Goal: Information Seeking & Learning: Learn about a topic

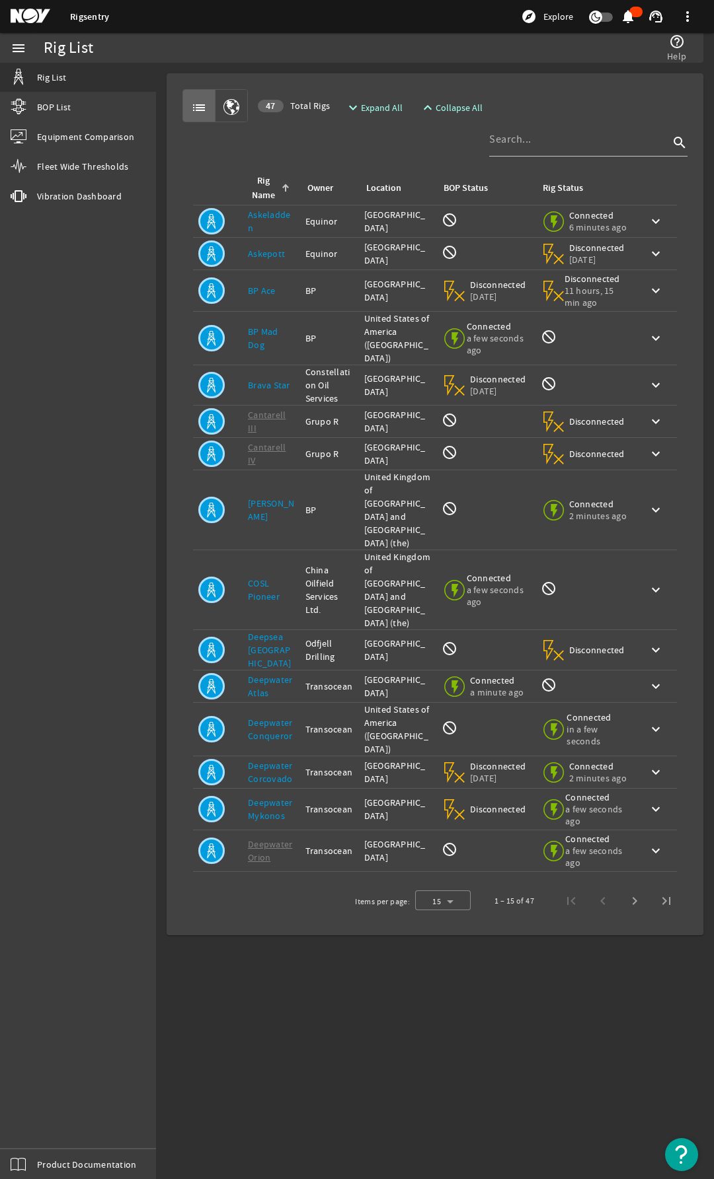
click at [684, 1148] on img "Open Resource Center" at bounding box center [681, 1154] width 33 height 33
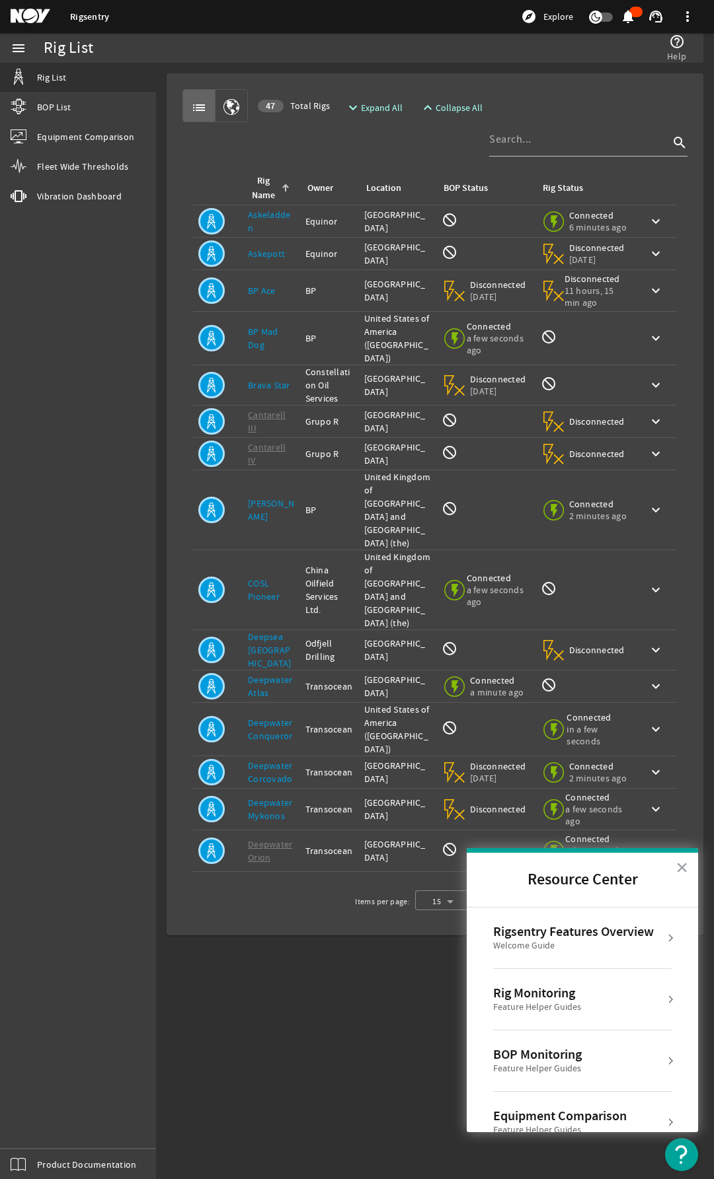
click at [545, 996] on div "Rig Monitoring" at bounding box center [537, 993] width 88 height 16
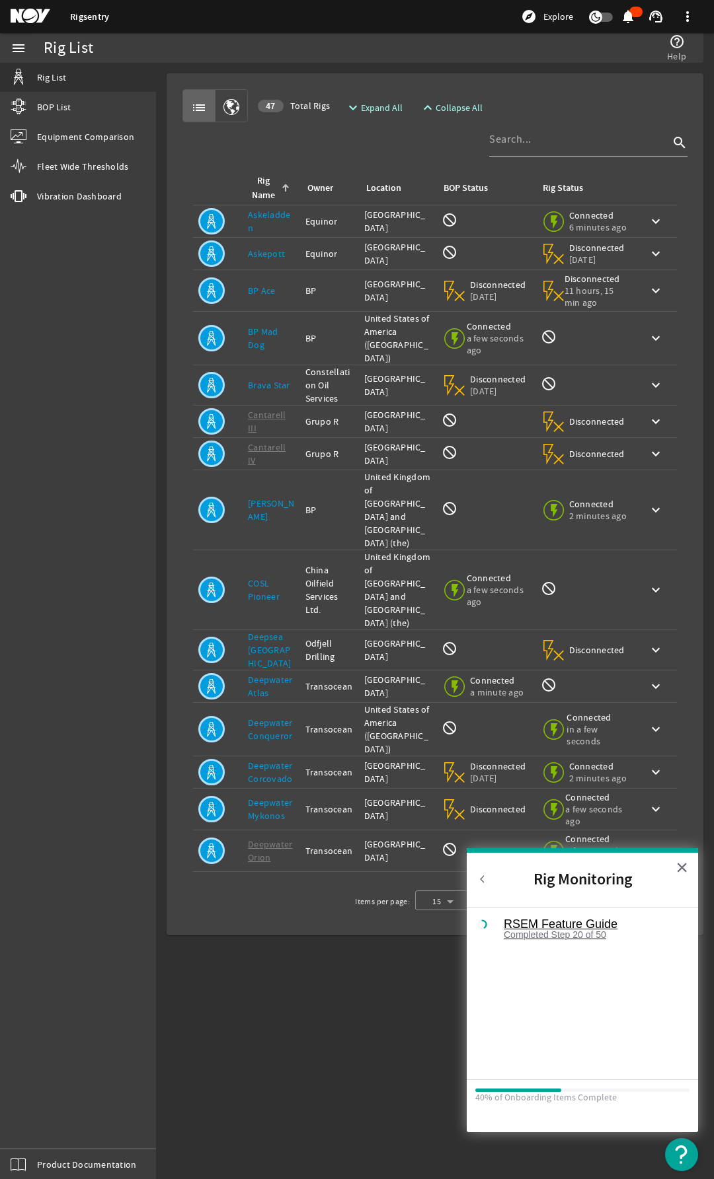
click at [559, 925] on div "RSEM Feature Guide" at bounding box center [591, 924] width 177 height 12
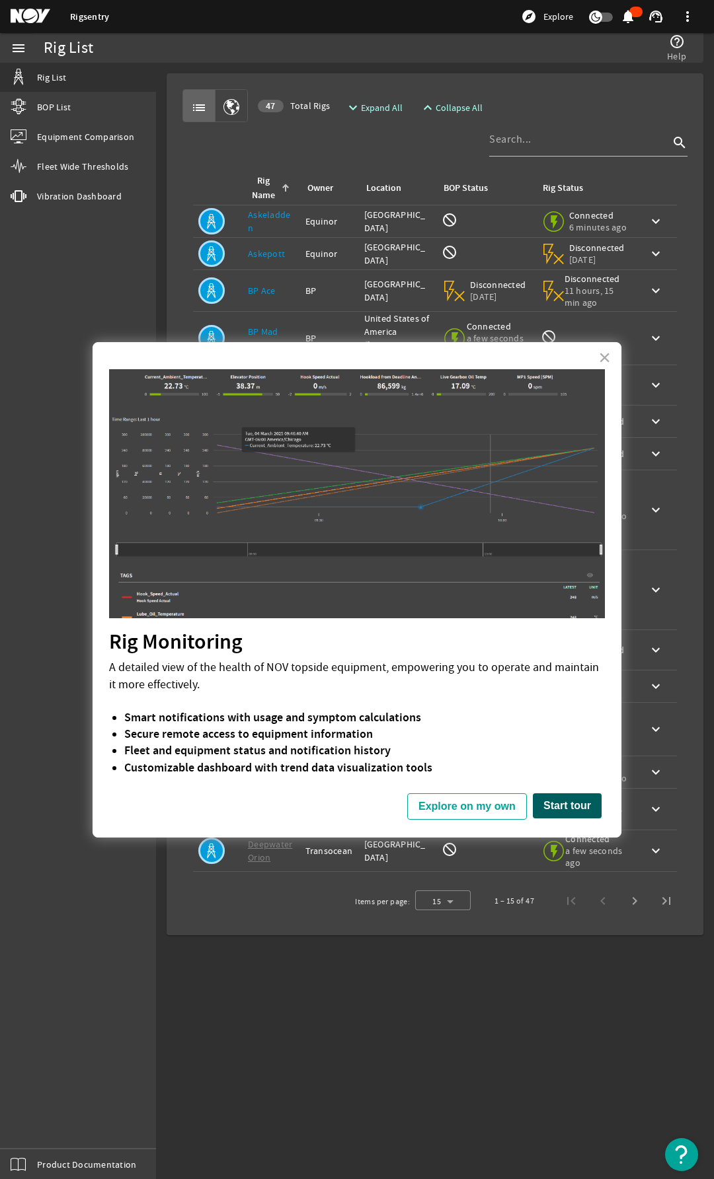
click at [581, 809] on button "Start tour" at bounding box center [567, 806] width 69 height 25
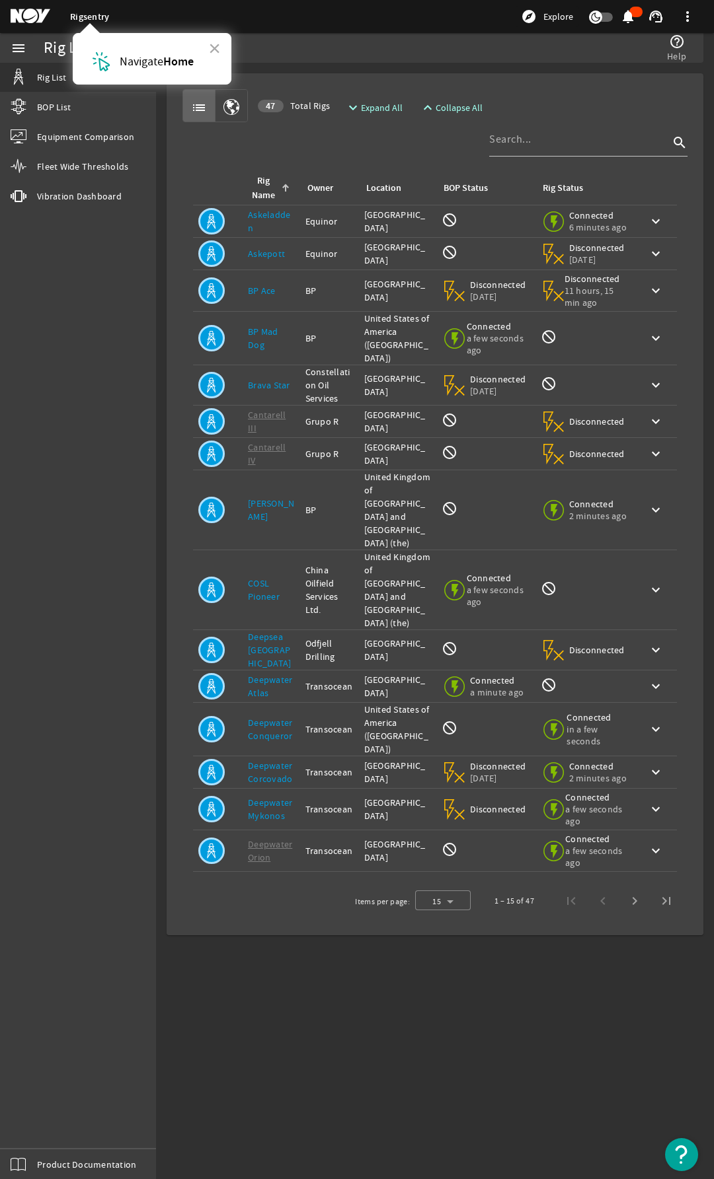
click at [88, 13] on link "Rigsentry" at bounding box center [89, 17] width 39 height 13
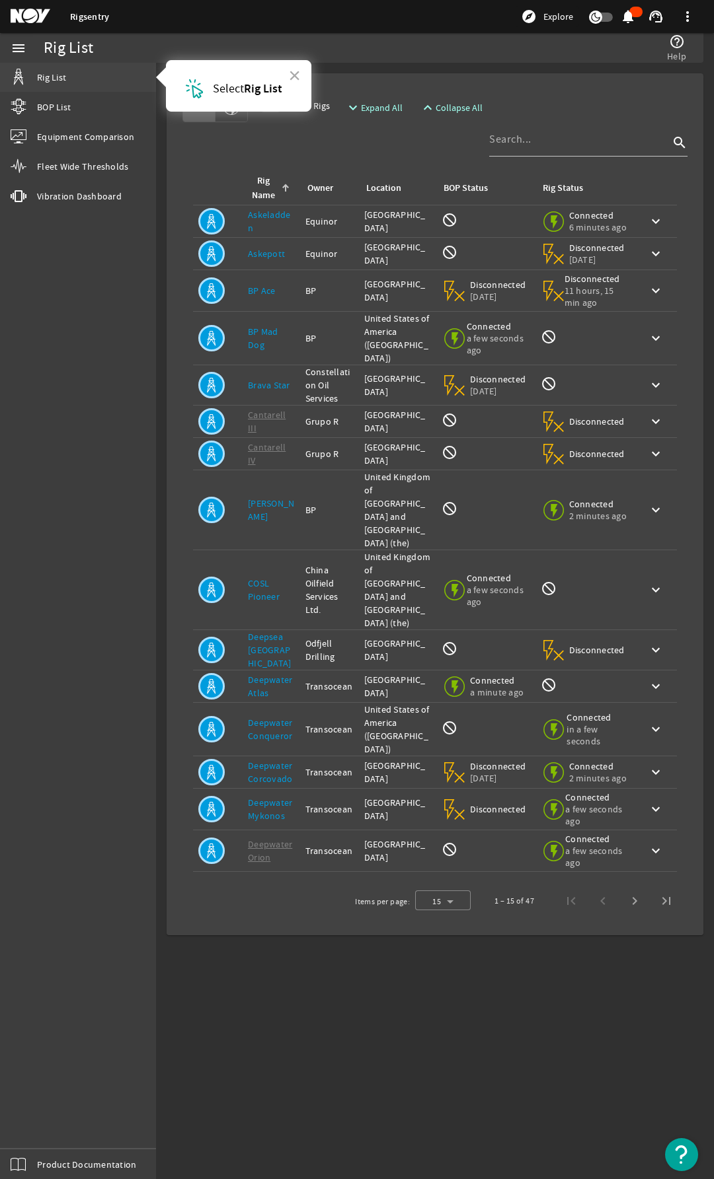
click at [110, 78] on link "Rig List" at bounding box center [78, 77] width 156 height 29
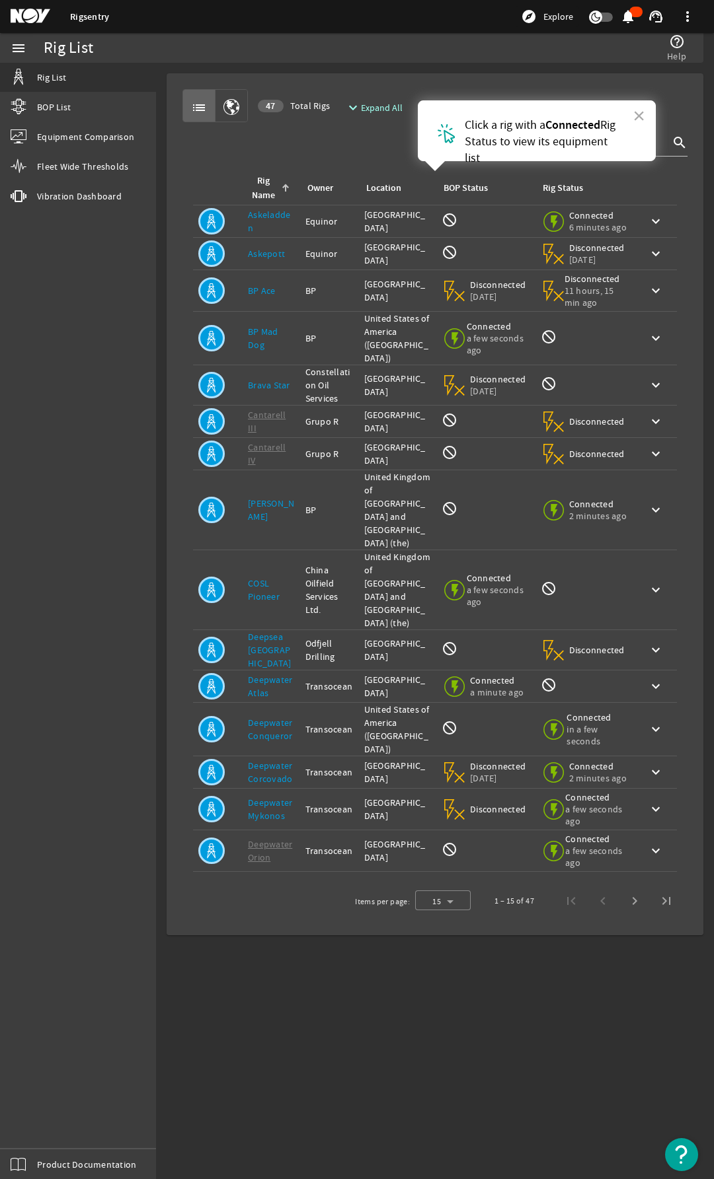
click at [476, 225] on div "BOP Status: not_interested" at bounding box center [485, 221] width 88 height 19
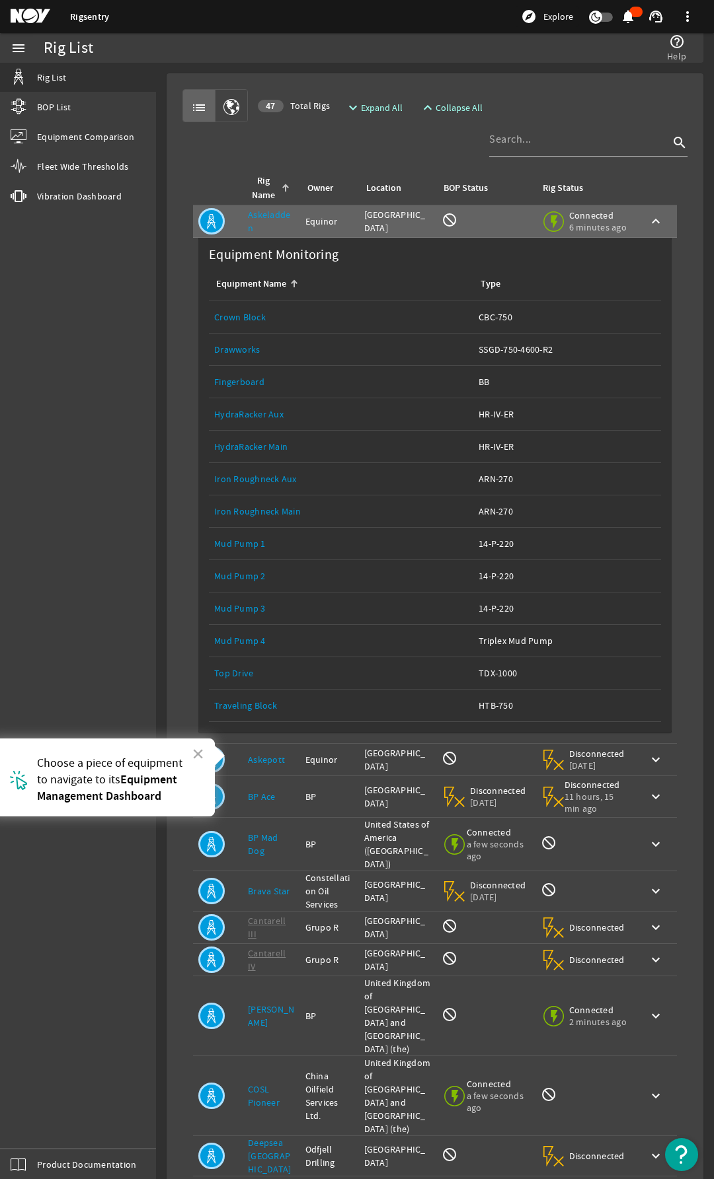
click at [254, 607] on link "Mud Pump 3" at bounding box center [240, 609] width 52 height 12
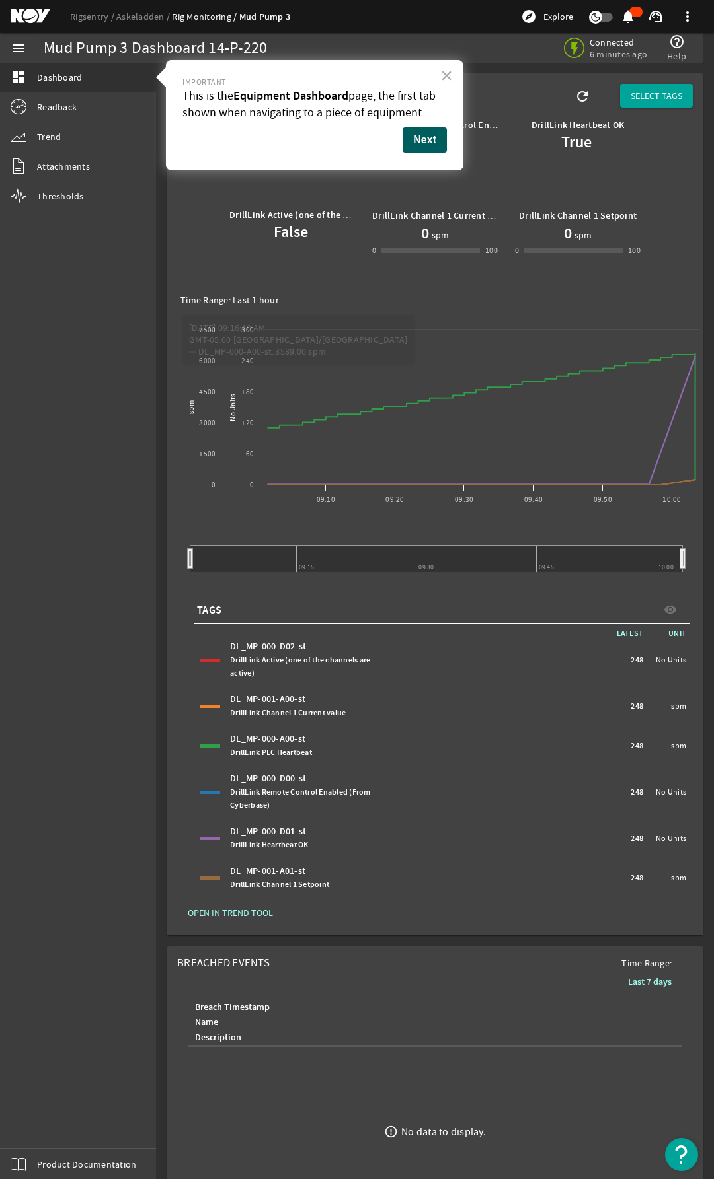
click at [432, 137] on button "Next" at bounding box center [424, 140] width 44 height 25
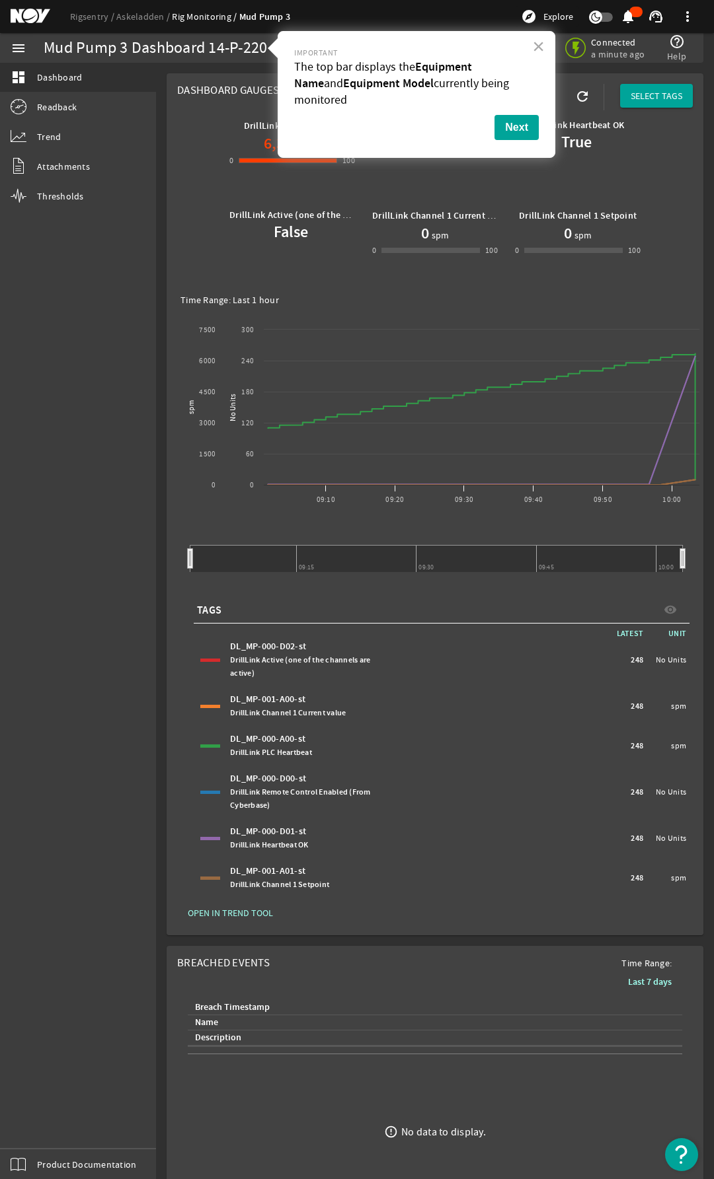
click at [209, 53] on div "Mud Pump 3 Dashboard 14-P-220" at bounding box center [155, 48] width 223 height 13
click at [79, 53] on div "Mud Pump 3 Dashboard 14-P-220" at bounding box center [155, 48] width 223 height 13
click at [77, 52] on div "Mud Pump 3 Dashboard 14-P-220" at bounding box center [155, 48] width 223 height 13
click at [163, 43] on div "Mud Pump 3 Dashboard 14-P-220" at bounding box center [155, 48] width 223 height 13
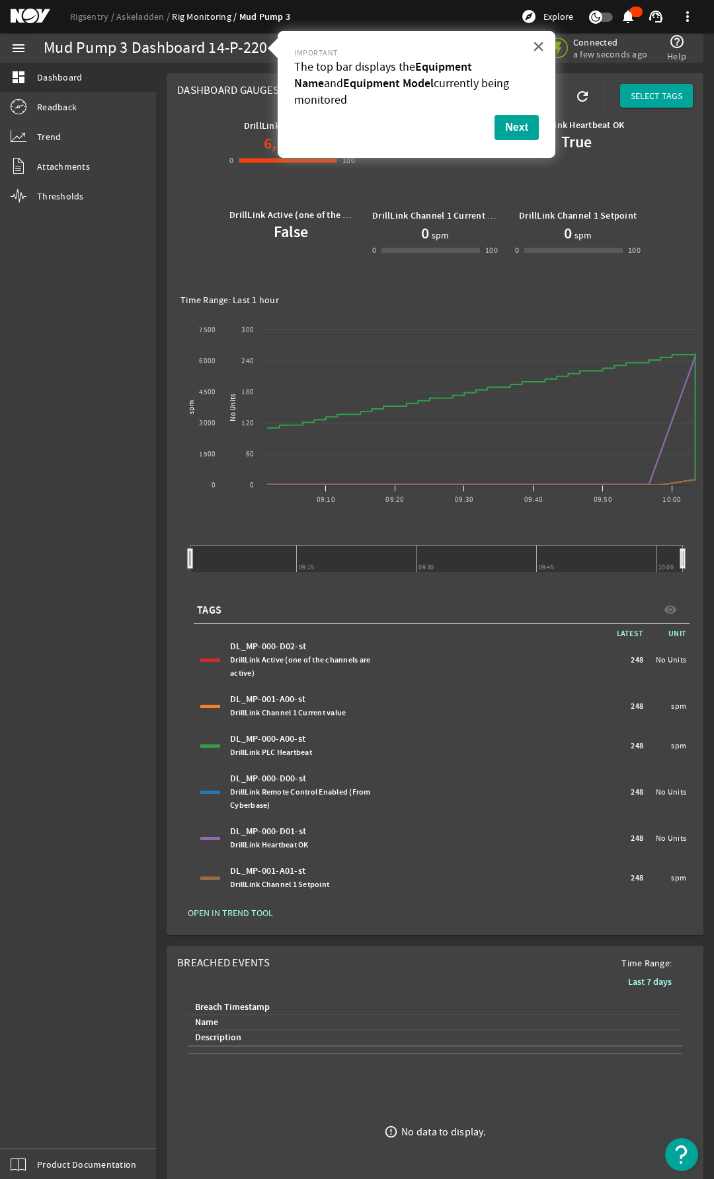
click at [539, 47] on button "×" at bounding box center [538, 46] width 13 height 21
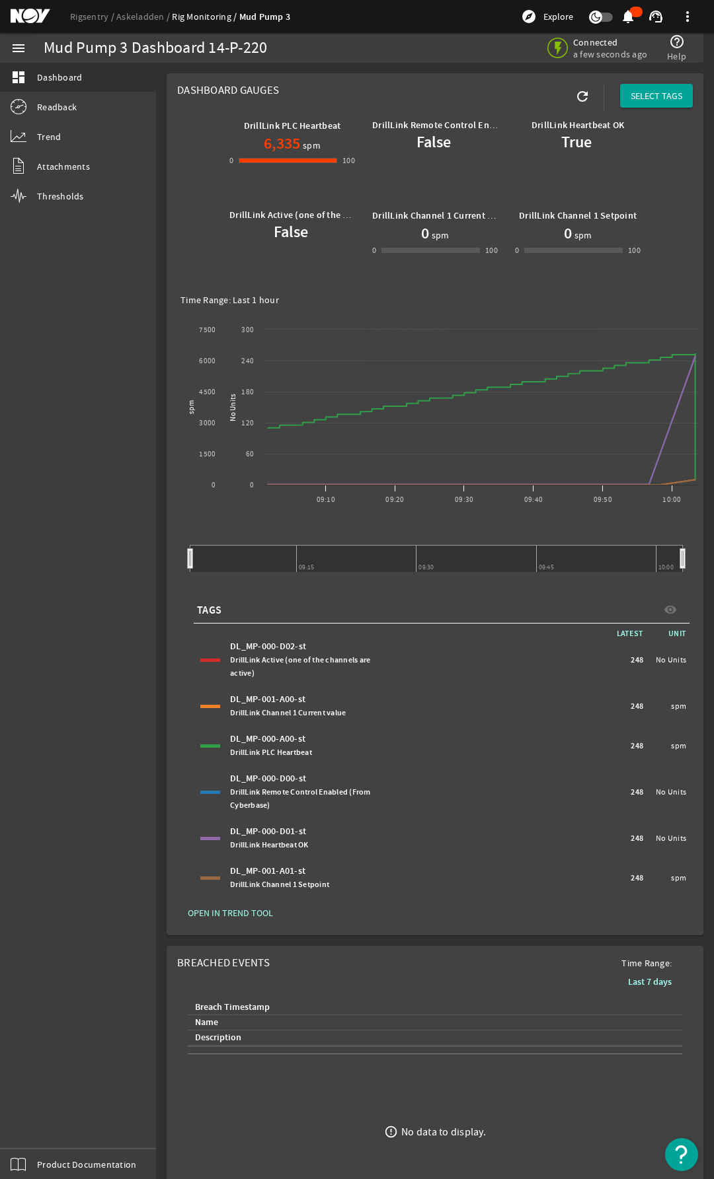
click at [676, 1158] on img "Open Resource Center" at bounding box center [681, 1154] width 33 height 33
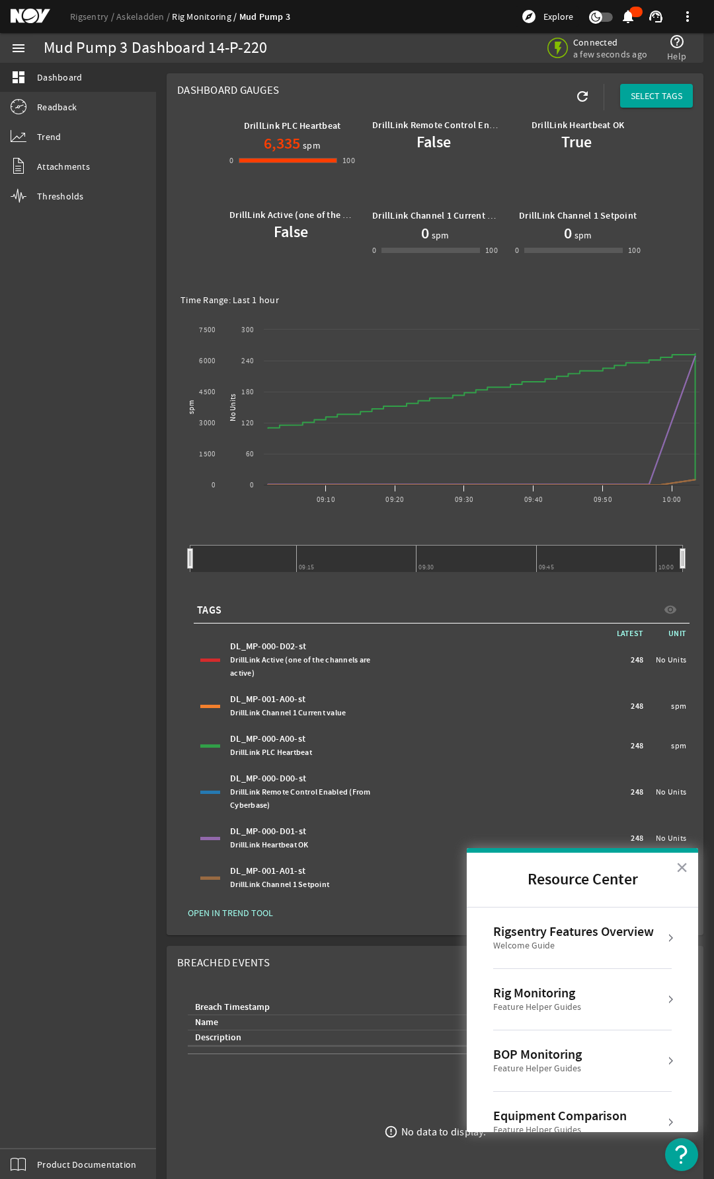
click at [570, 994] on div "Rig Monitoring" at bounding box center [537, 993] width 88 height 16
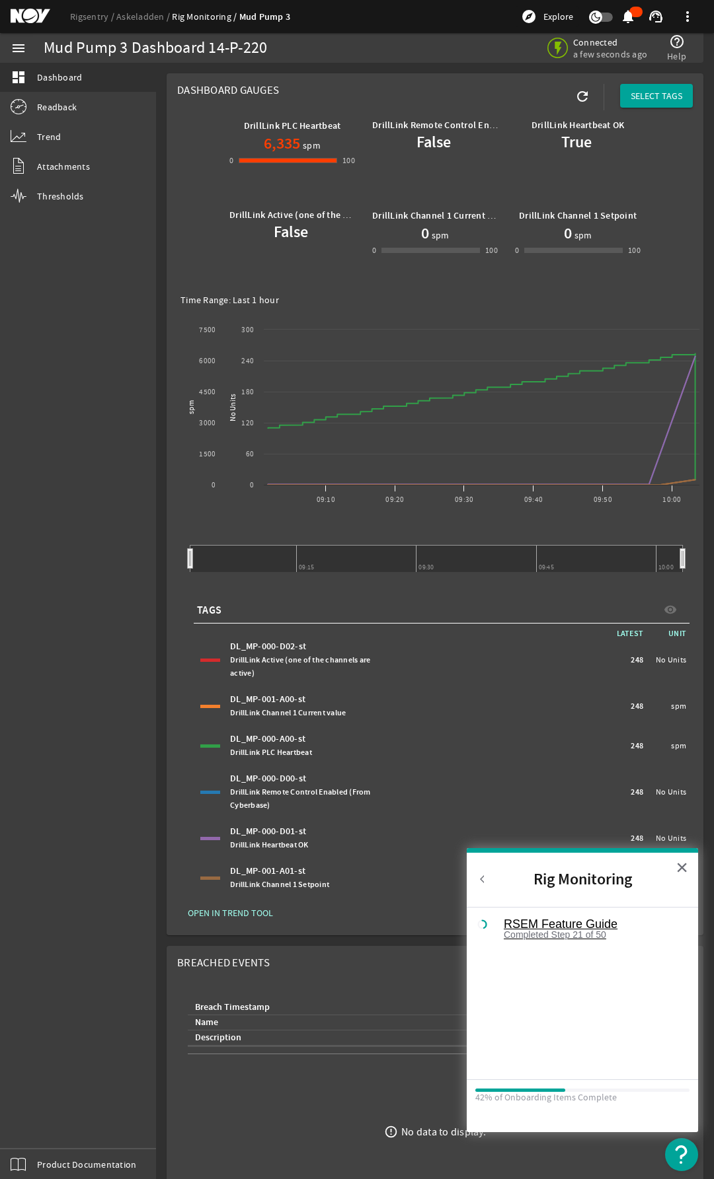
click at [547, 920] on div "RSEM Feature Guide" at bounding box center [591, 924] width 177 height 12
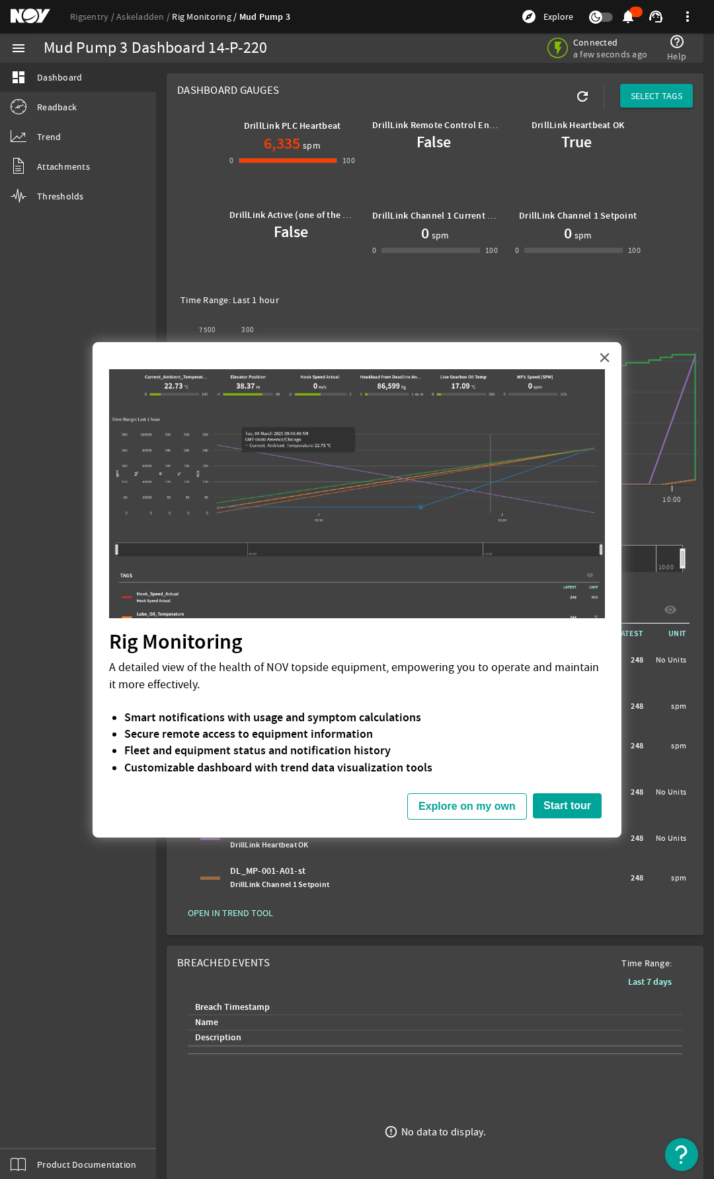
click at [605, 357] on button "×" at bounding box center [604, 357] width 13 height 21
